Goal: Task Accomplishment & Management: Use online tool/utility

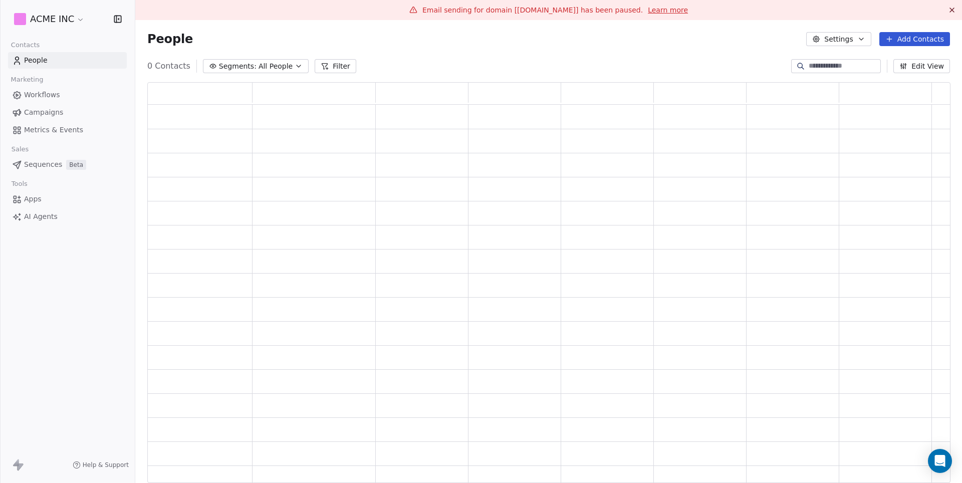
scroll to position [401, 802]
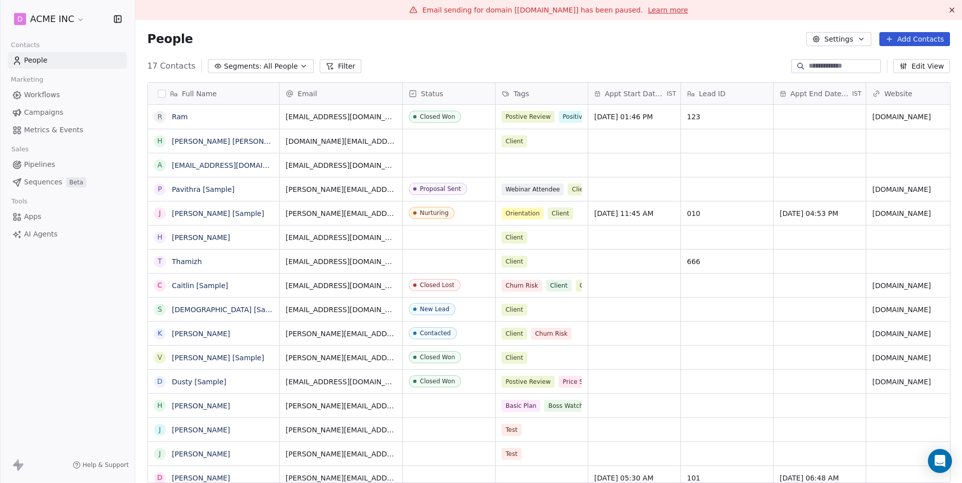
click at [51, 110] on span "Campaigns" at bounding box center [43, 112] width 39 height 11
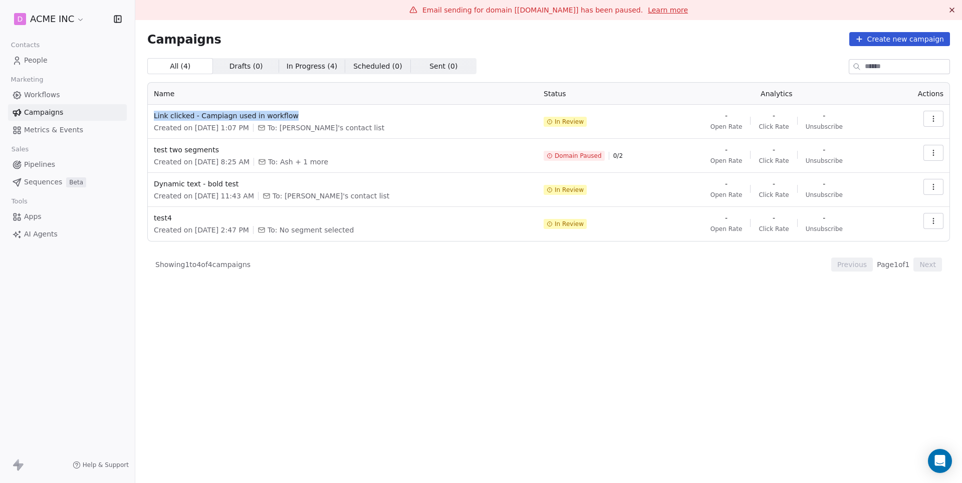
drag, startPoint x: 307, startPoint y: 116, endPoint x: 151, endPoint y: 114, distance: 156.3
click at [151, 114] on td "Link clicked - Campiagn used in workflow Created on [DATE] 1:07 PM To: [PERSON_…" at bounding box center [343, 122] width 390 height 34
copy span "Link clicked - Campiagn used in workflow"
click at [188, 153] on span "test two segments" at bounding box center [343, 150] width 378 height 10
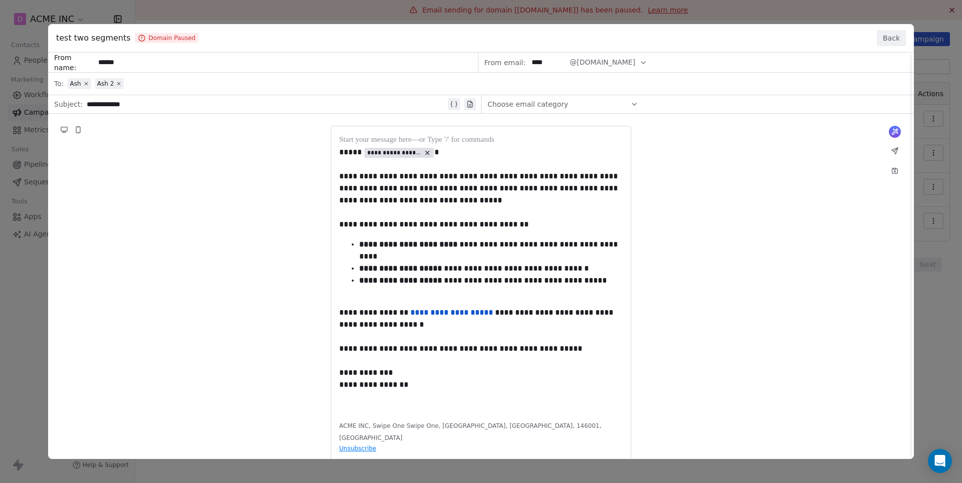
scroll to position [9, 0]
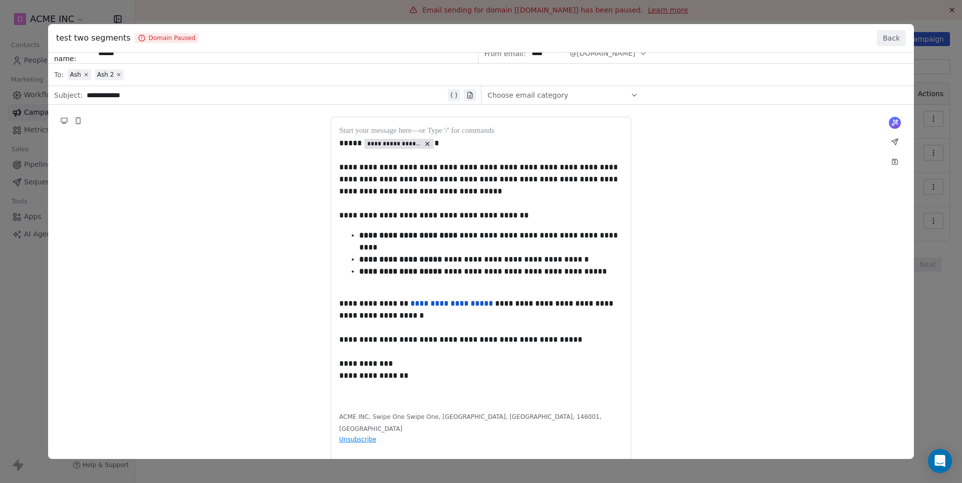
click at [890, 39] on button "Back" at bounding box center [891, 38] width 29 height 16
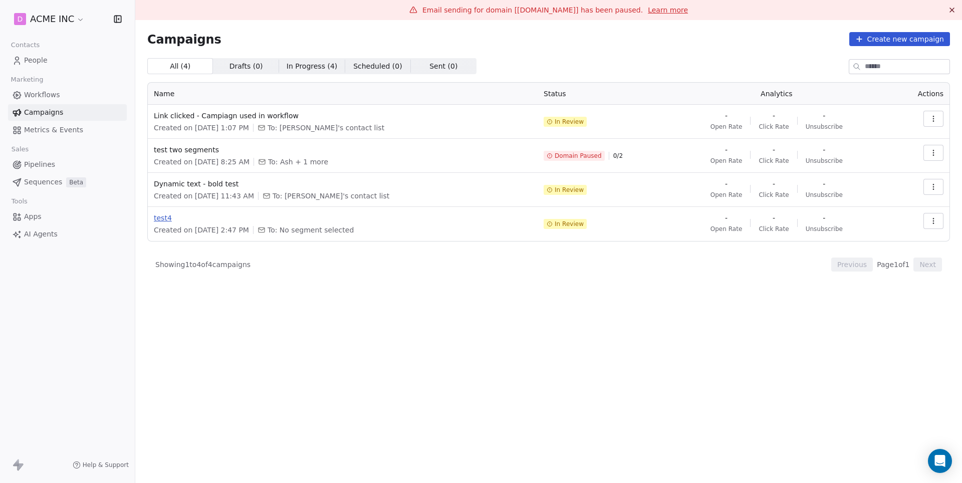
click at [165, 217] on span "test4" at bounding box center [343, 218] width 378 height 10
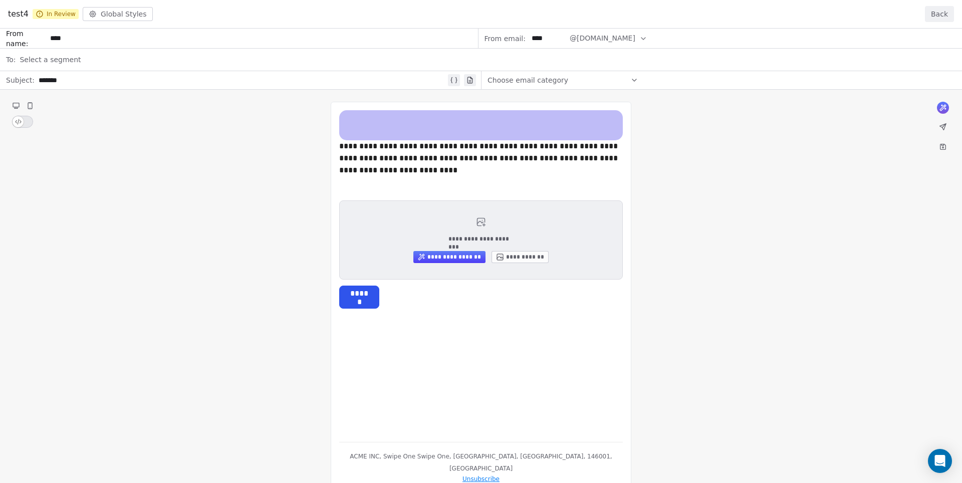
click at [922, 11] on div "test4 In Review Global Styles Back" at bounding box center [481, 14] width 962 height 29
click at [940, 15] on button "Back" at bounding box center [939, 14] width 29 height 16
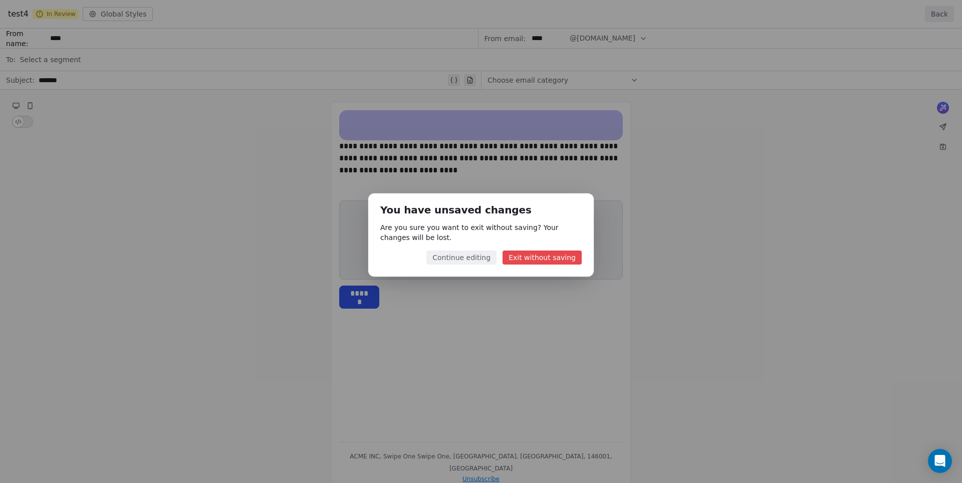
click at [529, 253] on button "Exit without saving" at bounding box center [542, 258] width 79 height 14
